Goal: Navigation & Orientation: Find specific page/section

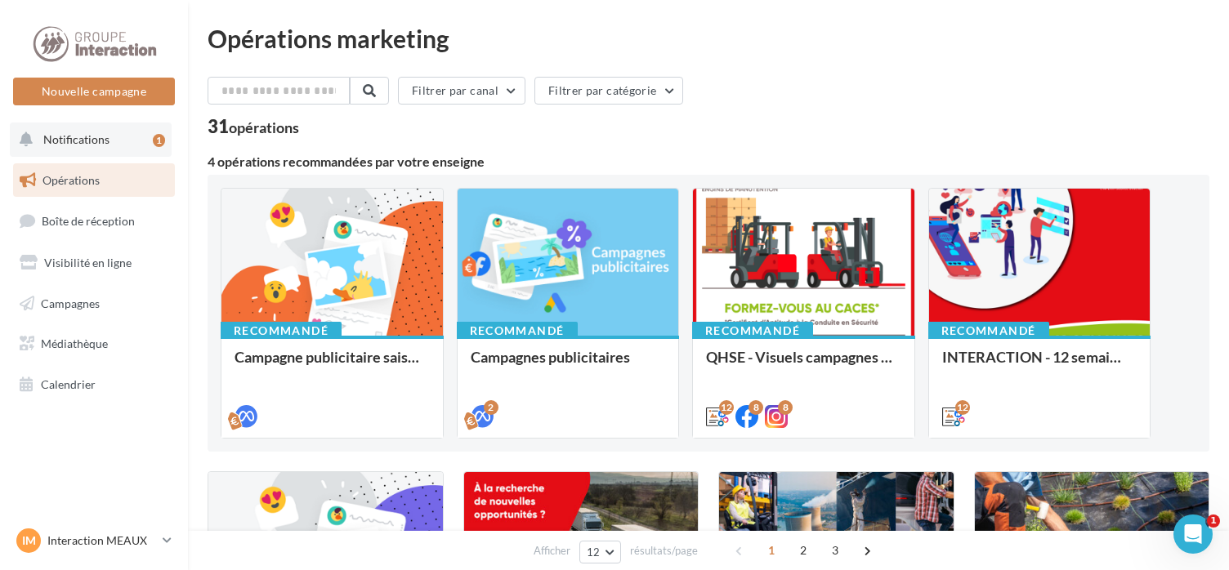
click at [124, 142] on button "Notifications 1" at bounding box center [91, 140] width 162 height 34
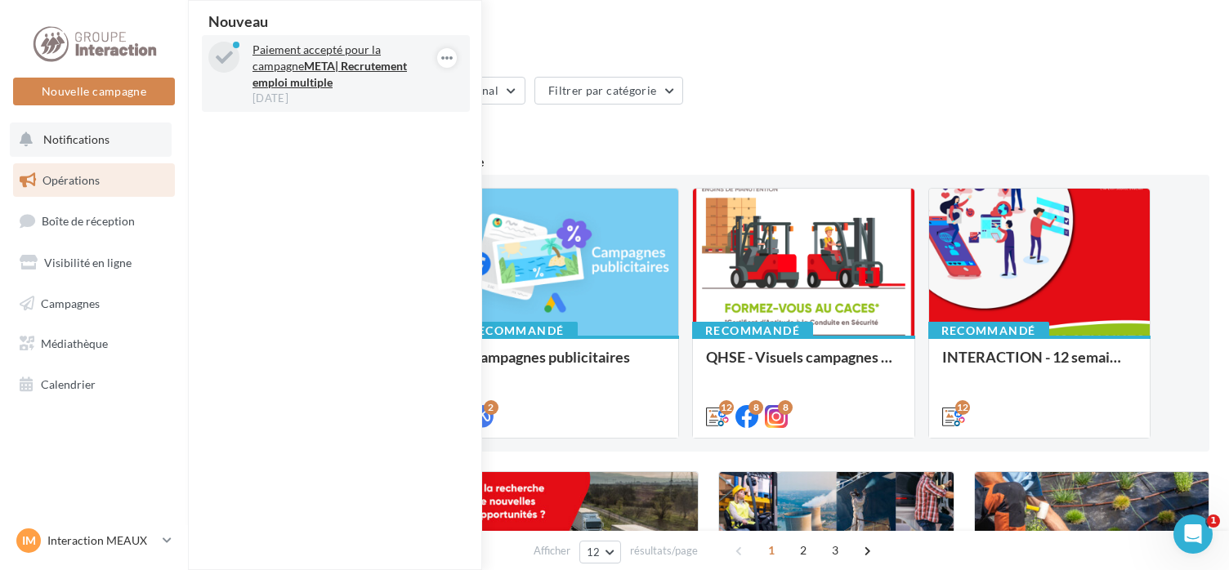
click at [336, 68] on strong "META| Recrutement emploi multiple" at bounding box center [329, 74] width 154 height 30
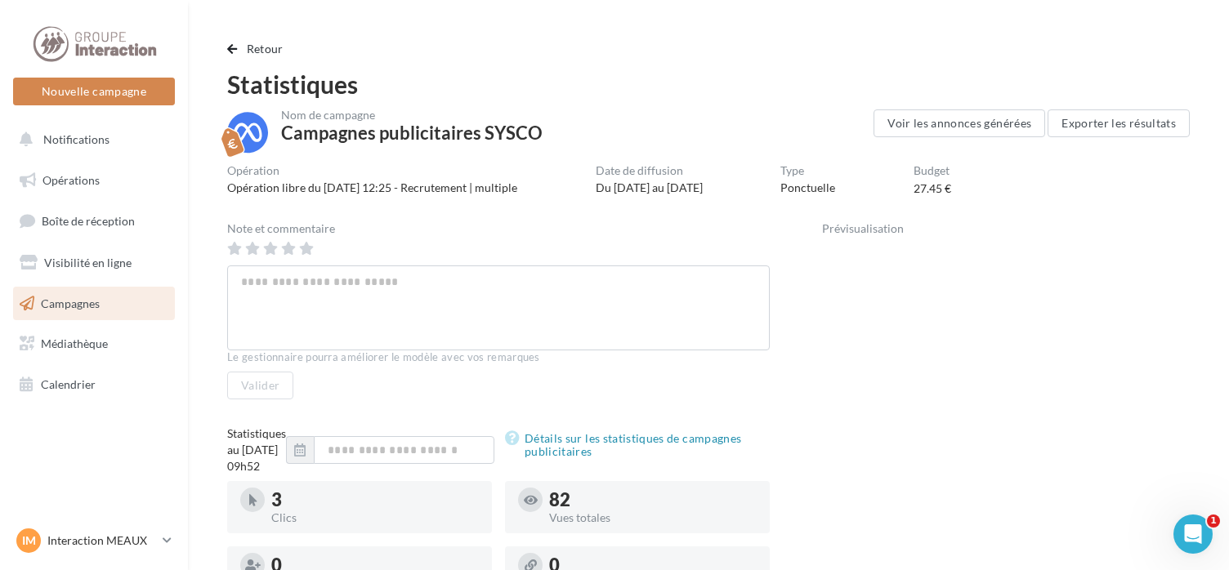
click at [85, 298] on span "Campagnes" at bounding box center [70, 303] width 59 height 14
